Goal: Navigation & Orientation: Find specific page/section

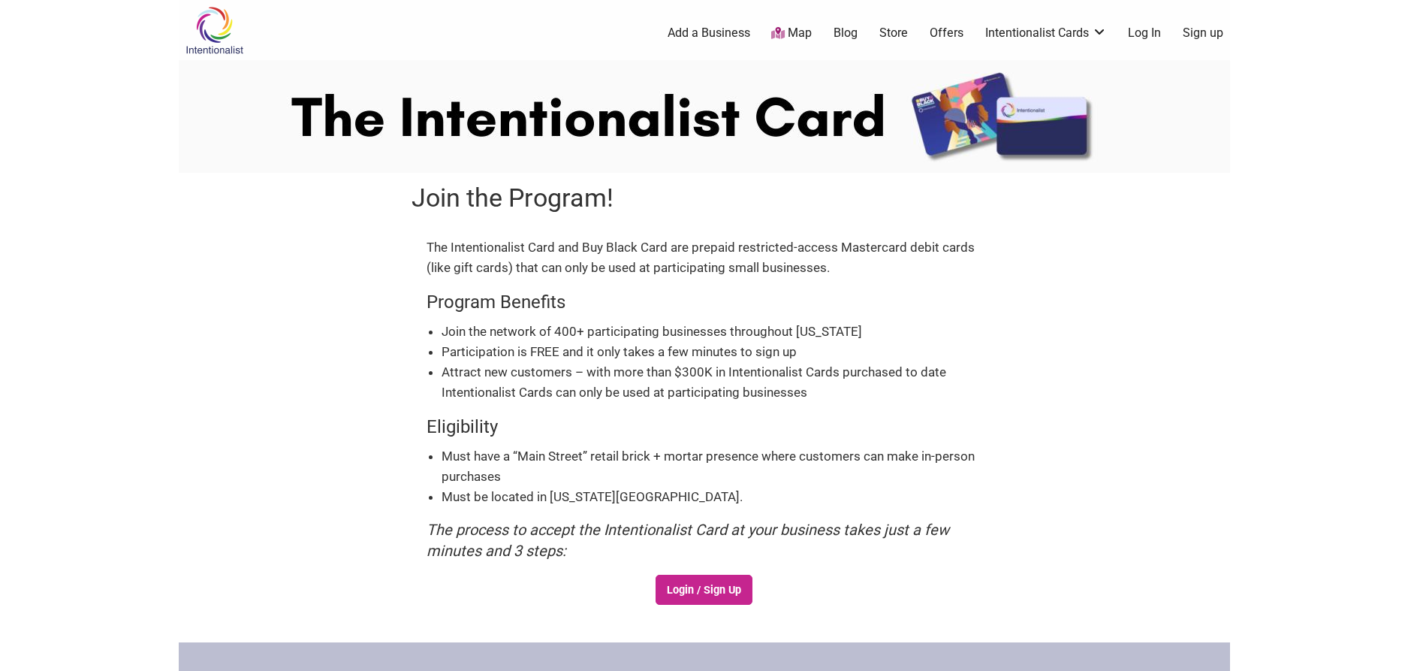
click at [790, 34] on link "Map" at bounding box center [791, 33] width 41 height 17
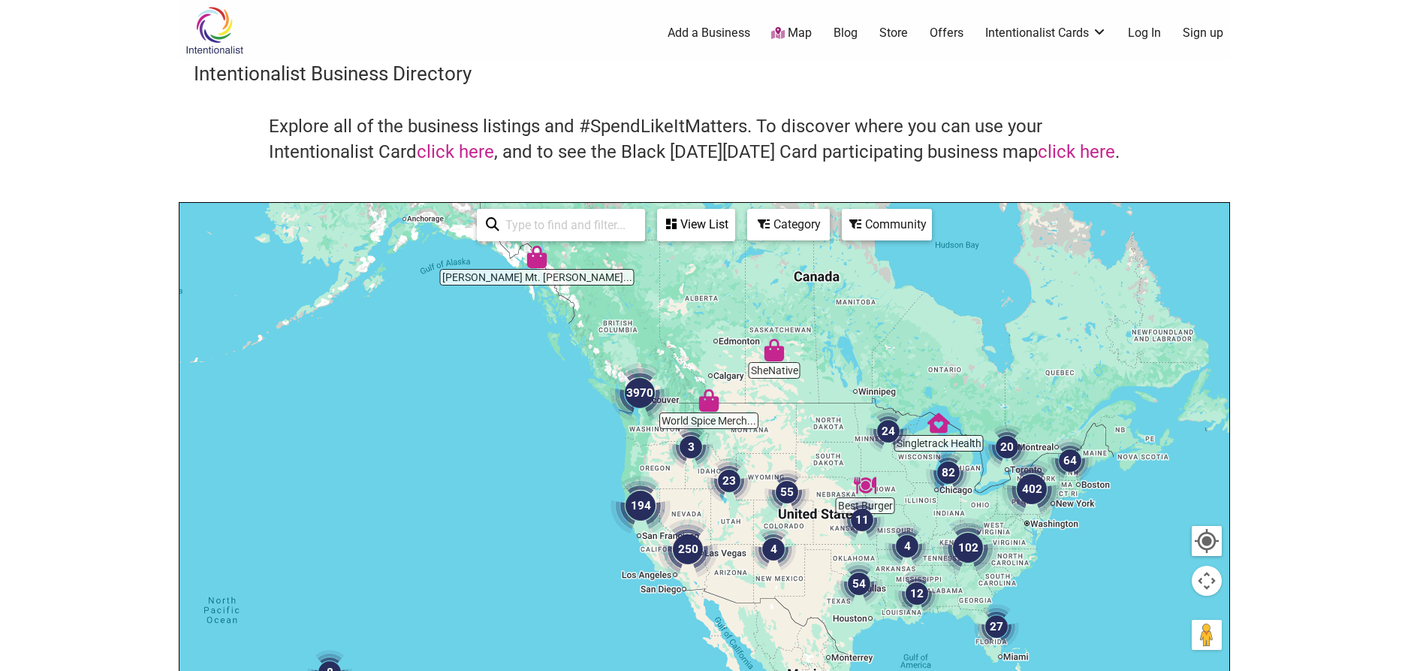
click at [214, 31] on img at bounding box center [214, 30] width 71 height 49
